Goal: Task Accomplishment & Management: Complete application form

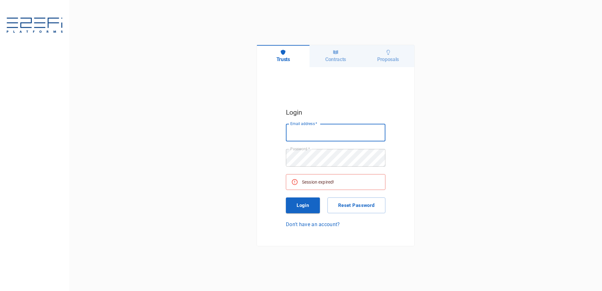
click at [314, 130] on input "Email address   *" at bounding box center [335, 133] width 99 height 18
type input "[PERSON_NAME][EMAIL_ADDRESS][DOMAIN_NAME]"
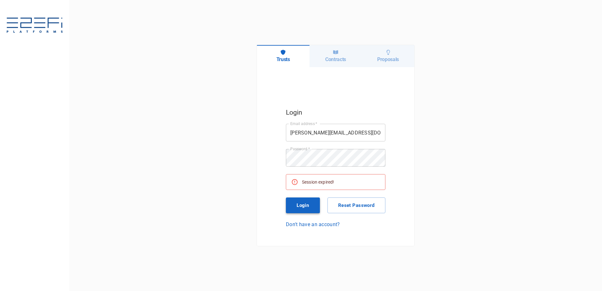
click at [301, 203] on button "Login" at bounding box center [303, 205] width 34 height 16
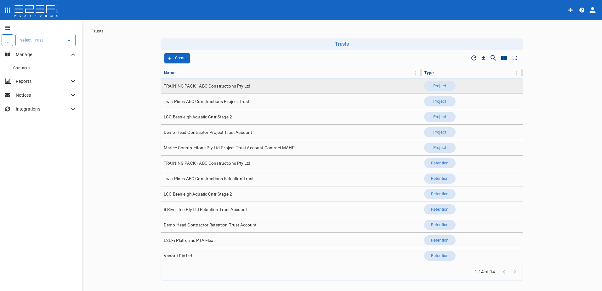
click at [206, 86] on span "TRAINING PACK - ABC Constructions Pty Ltd" at bounding box center [207, 86] width 87 height 6
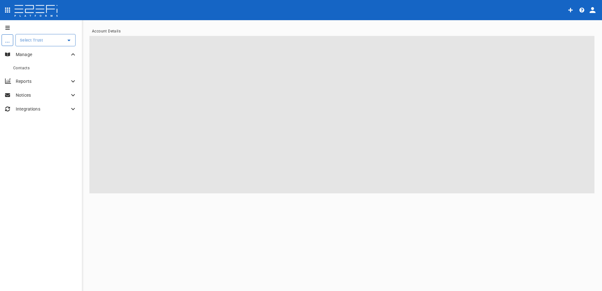
type input "TRAINING PACK - ABC Constructions Pty Ltd"
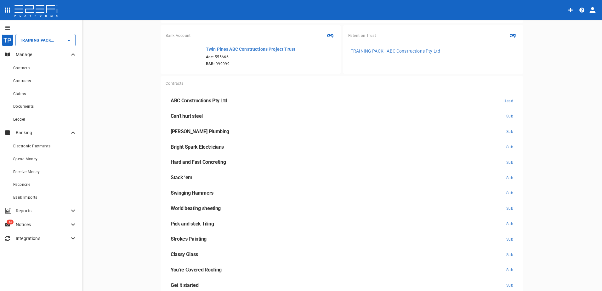
scroll to position [126, 0]
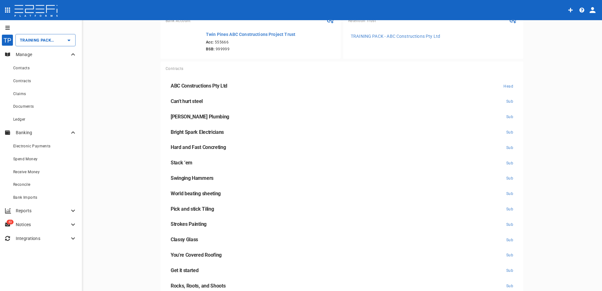
click at [192, 148] on span "Hard and Fast Concreting" at bounding box center [198, 147] width 55 height 6
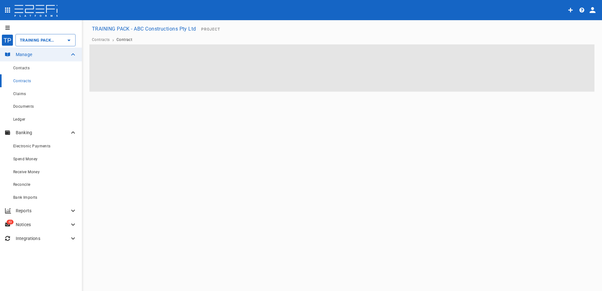
type input "TRAINING PACK - ABC Constructions Pty Ltd"
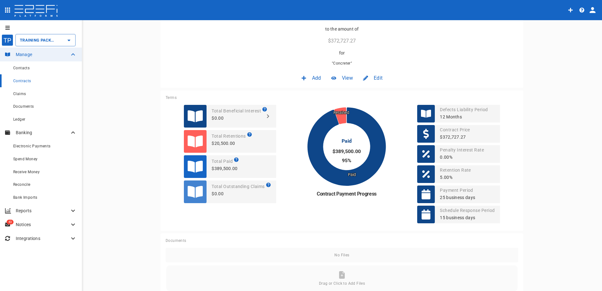
scroll to position [94, 0]
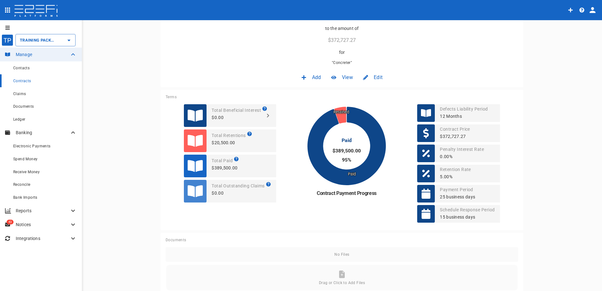
click at [346, 79] on span "View" at bounding box center [347, 77] width 11 height 7
click at [338, 77] on div at bounding box center [301, 145] width 602 height 291
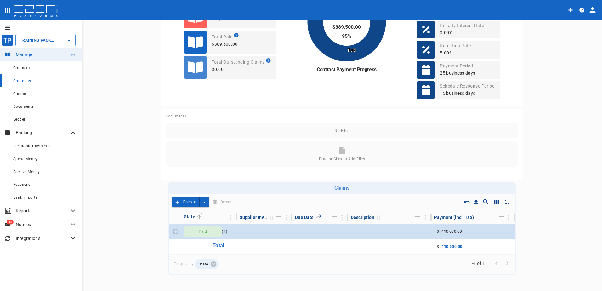
scroll to position [226, 0]
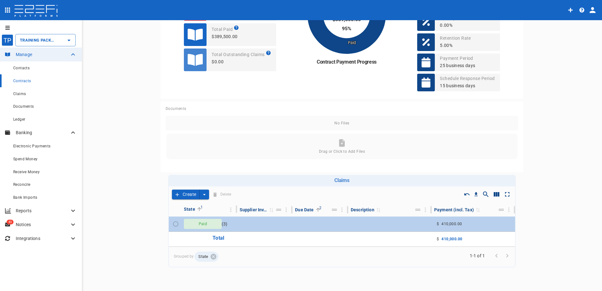
click at [202, 223] on span "Paid" at bounding box center [203, 224] width 16 height 6
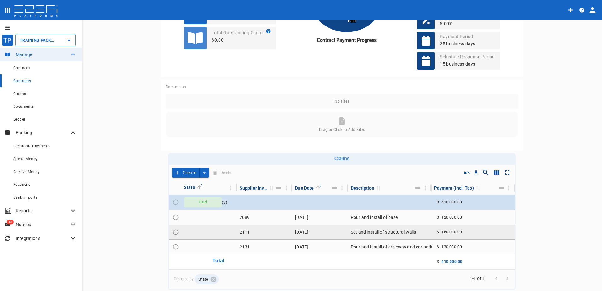
scroll to position [257, 0]
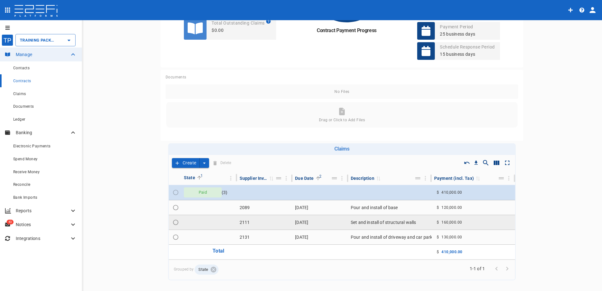
click at [309, 220] on td "[DATE]" at bounding box center [320, 222] width 56 height 14
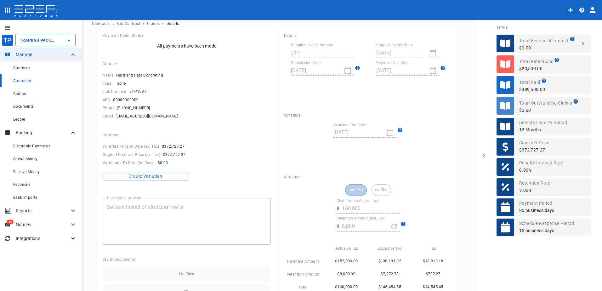
scroll to position [31, 0]
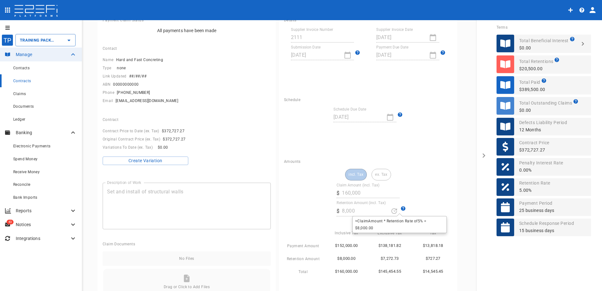
click at [400, 207] on icon at bounding box center [403, 208] width 6 height 6
click at [390, 210] on div "​ $ 8,000" at bounding box center [368, 211] width 63 height 11
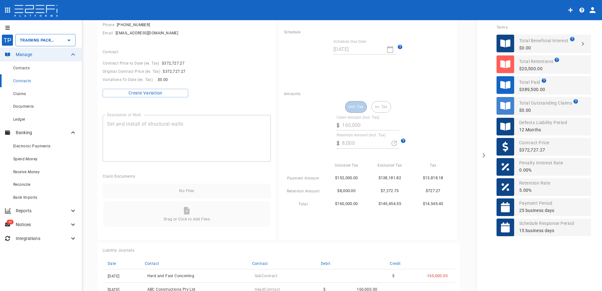
scroll to position [63, 0]
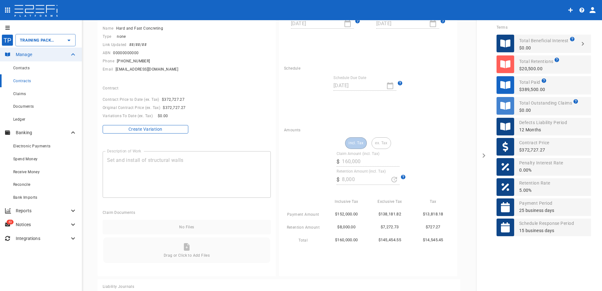
click at [149, 128] on button "Create Variation" at bounding box center [146, 129] width 86 height 9
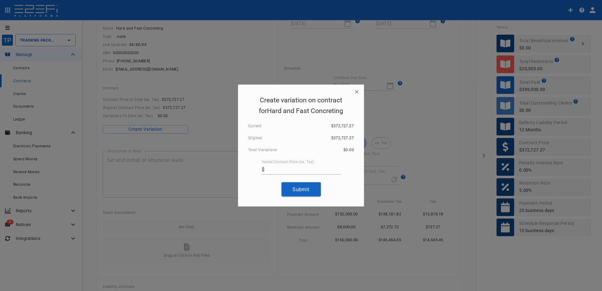
click at [358, 92] on icon "button" at bounding box center [357, 92] width 6 height 6
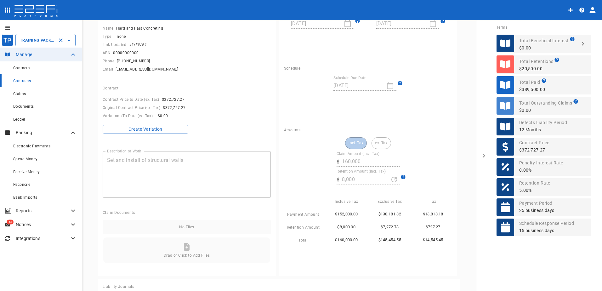
click at [68, 40] on icon "Open" at bounding box center [69, 41] width 8 height 8
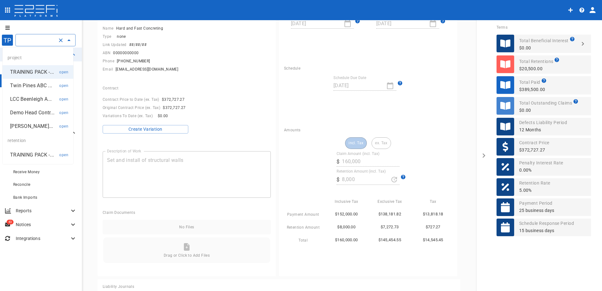
click at [24, 130] on p "[PERSON_NAME]..." at bounding box center [31, 125] width 43 height 7
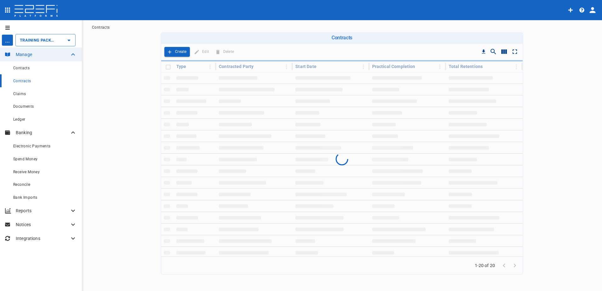
type input "Marlee Constructions Pty Ltd Project Trust Account Contract MAHP"
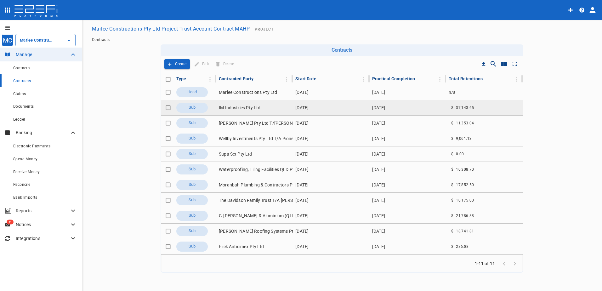
click at [234, 108] on td "IM Industries Pty Ltd" at bounding box center [254, 107] width 77 height 15
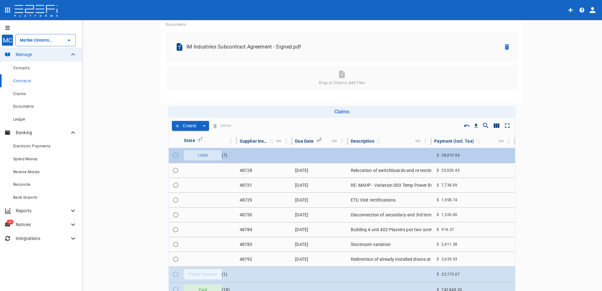
scroll to position [315, 0]
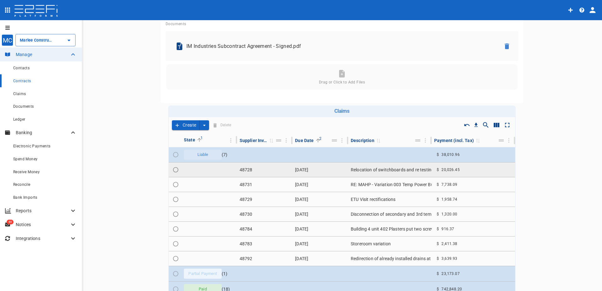
click at [243, 169] on td "48728" at bounding box center [265, 169] width 56 height 14
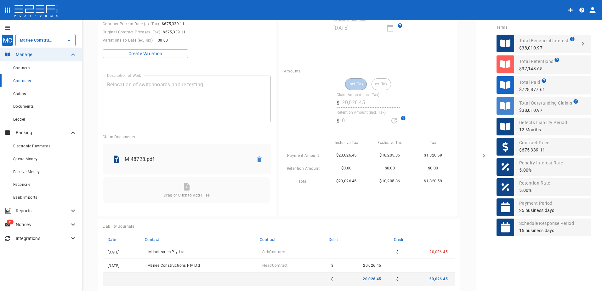
scroll to position [157, 0]
click at [352, 123] on div "incl. Tax ex. Tax Claim Amount (incl. Tax) ​ $ 20,026.45 Retention Amount (incl…" at bounding box center [368, 131] width 168 height 106
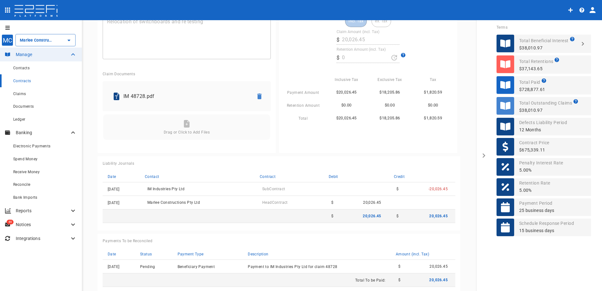
scroll to position [220, 0]
click at [483, 153] on button "open drawer" at bounding box center [483, 155] width 15 height 271
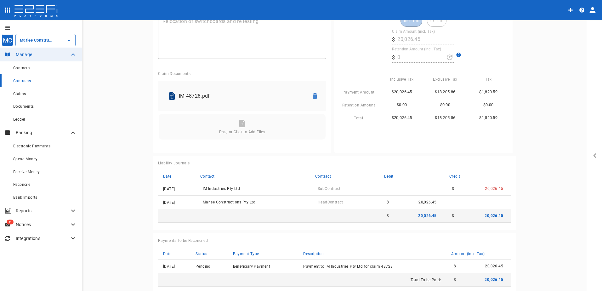
click at [25, 237] on p "Integrations" at bounding box center [43, 238] width 54 height 6
click at [22, 250] on span "Discover" at bounding box center [20, 252] width 15 height 4
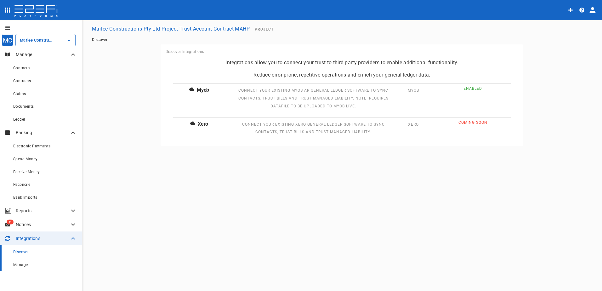
click at [20, 265] on span "Manage" at bounding box center [20, 265] width 14 height 4
click at [25, 95] on span "Claims" at bounding box center [19, 94] width 13 height 4
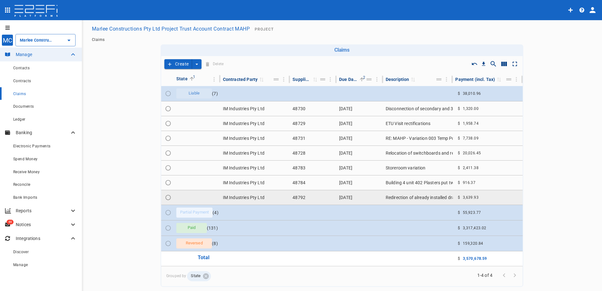
click at [242, 193] on td "IM Industries Pty Ltd" at bounding box center [255, 197] width 70 height 14
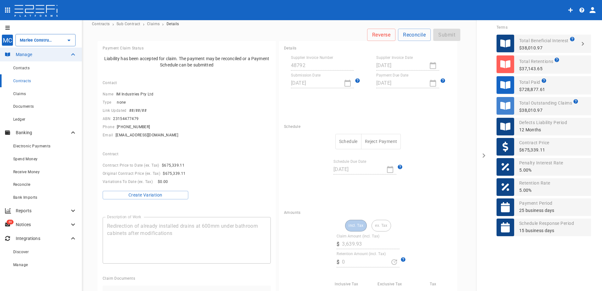
scroll to position [31, 0]
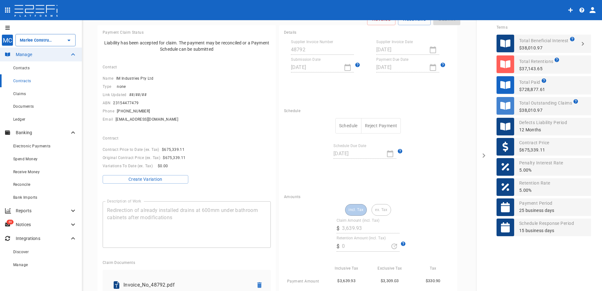
click at [350, 232] on div "incl. Tax ex. Tax Claim Amount (incl. Tax) ​ $ 3,639.93 Retention Amount (incl.…" at bounding box center [368, 257] width 168 height 106
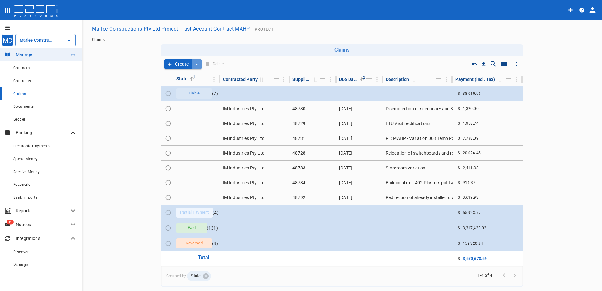
drag, startPoint x: 190, startPoint y: 59, endPoint x: 193, endPoint y: 65, distance: 6.7
click at [193, 65] on button "create claim type options" at bounding box center [196, 64] width 9 height 10
click at [183, 87] on span "Self Create" at bounding box center [180, 87] width 27 height 7
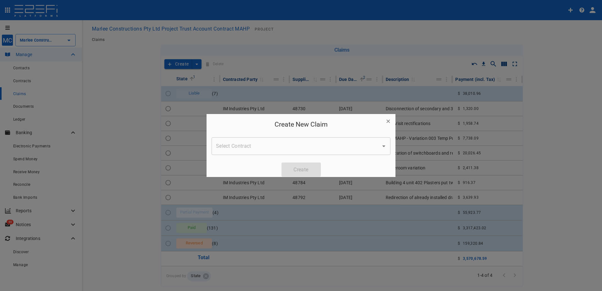
click at [310, 147] on input "Select Contract" at bounding box center [296, 146] width 164 height 12
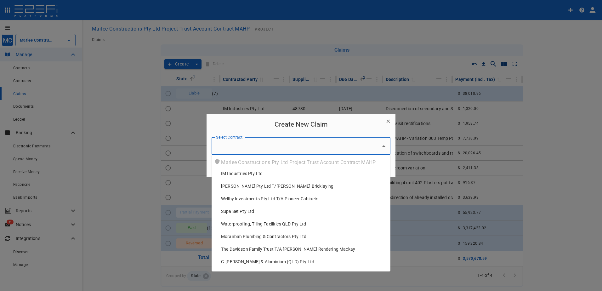
click at [286, 176] on div "IM Industries Pty Ltd" at bounding box center [303, 173] width 164 height 6
type input "IM Industries Pty Ltd"
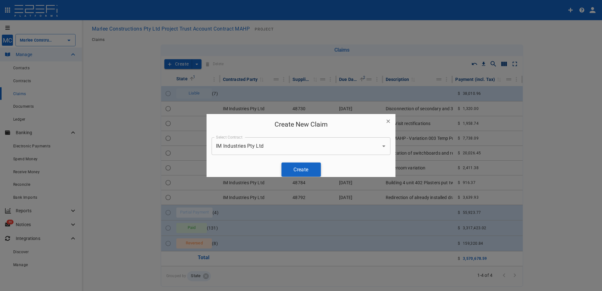
click at [303, 165] on button "Create" at bounding box center [300, 169] width 39 height 14
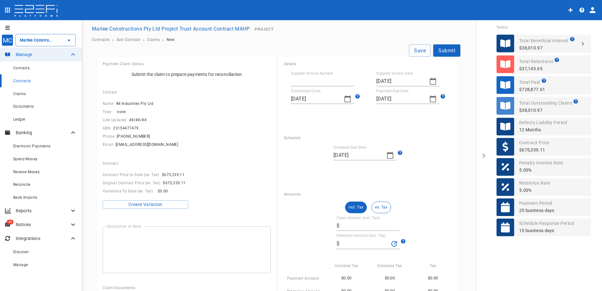
type input "[DATE]"
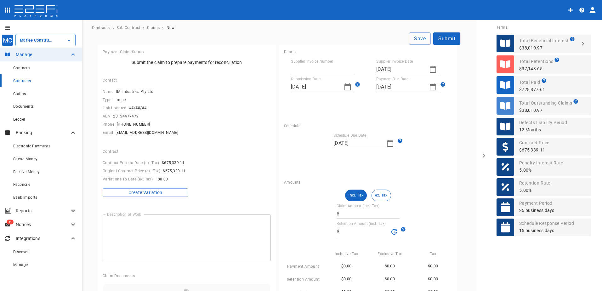
scroll to position [31, 0]
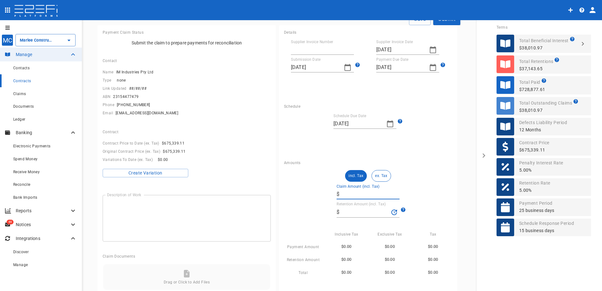
click at [349, 195] on input "Claim Amount (incl. Tax)" at bounding box center [371, 194] width 58 height 10
type input "1"
type input "0.05"
type input "10"
type input "0.5"
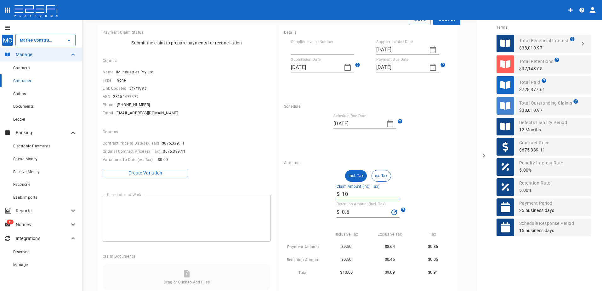
type input "100"
type input "5"
type input "1,000"
type input "50"
type input "10,000"
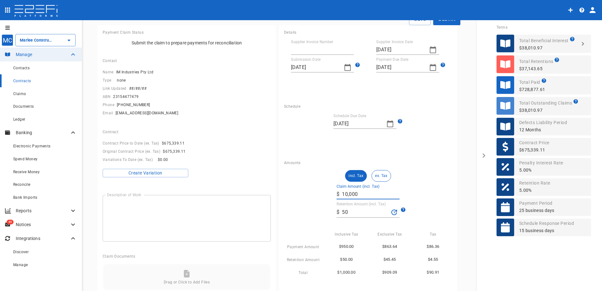
type input "500"
type input "10,000"
click at [354, 210] on input "500" at bounding box center [365, 212] width 47 height 10
type input "5"
click at [428, 209] on div "incl. Tax ex. Tax Claim Amount (incl. Tax) ​ $ 10,000 Retention Amount (incl. T…" at bounding box center [368, 223] width 168 height 106
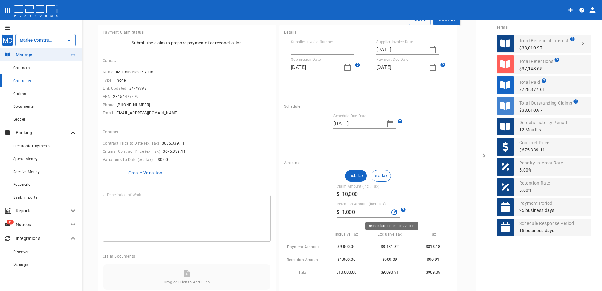
click at [391, 212] on icon "Recalculate Retention Amount" at bounding box center [394, 212] width 6 height 6
click at [401, 208] on icon at bounding box center [403, 209] width 4 height 4
click at [352, 211] on input "500" at bounding box center [365, 212] width 47 height 10
type input "5"
click at [436, 210] on div "incl. Tax ex. Tax Claim Amount (incl. Tax) ​ $ 10,000 Retention Amount (incl. T…" at bounding box center [368, 223] width 168 height 106
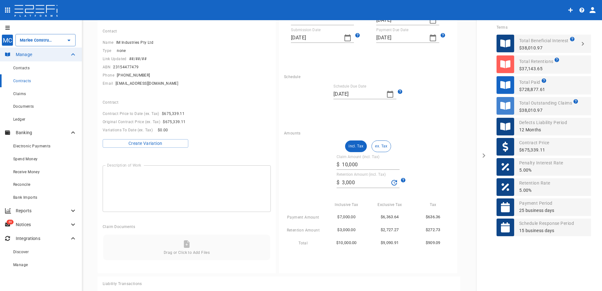
scroll to position [63, 0]
click at [391, 180] on icon "Recalculate Retention Amount" at bounding box center [394, 181] width 6 height 6
type input "500"
